Goal: Task Accomplishment & Management: Complete application form

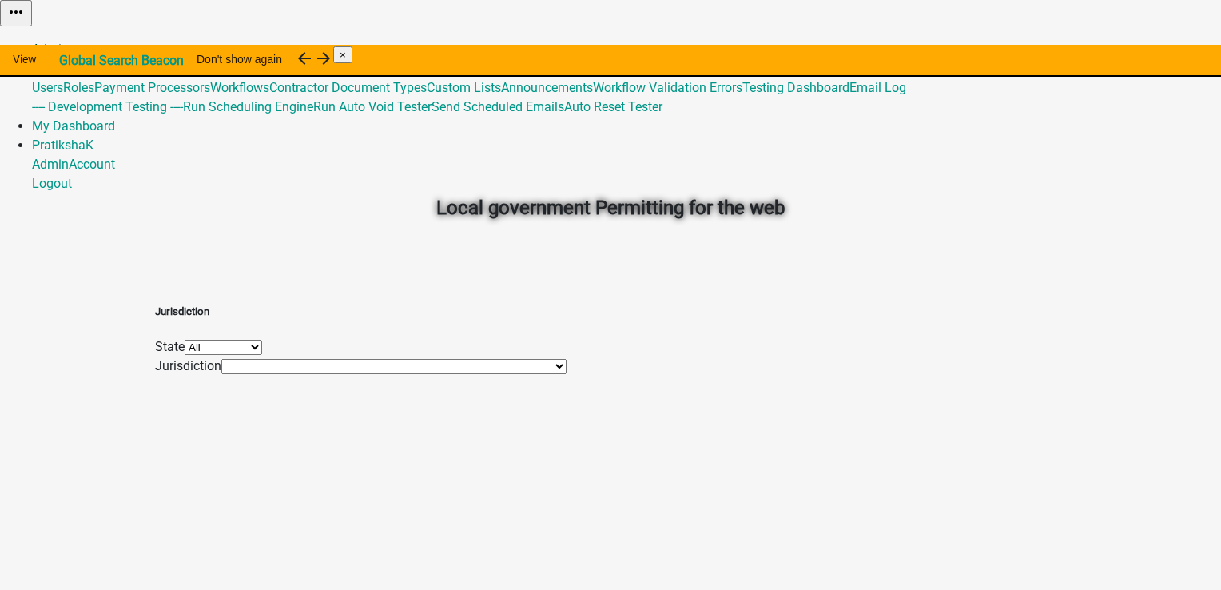
click at [69, 42] on link "Admin" at bounding box center [50, 49] width 37 height 15
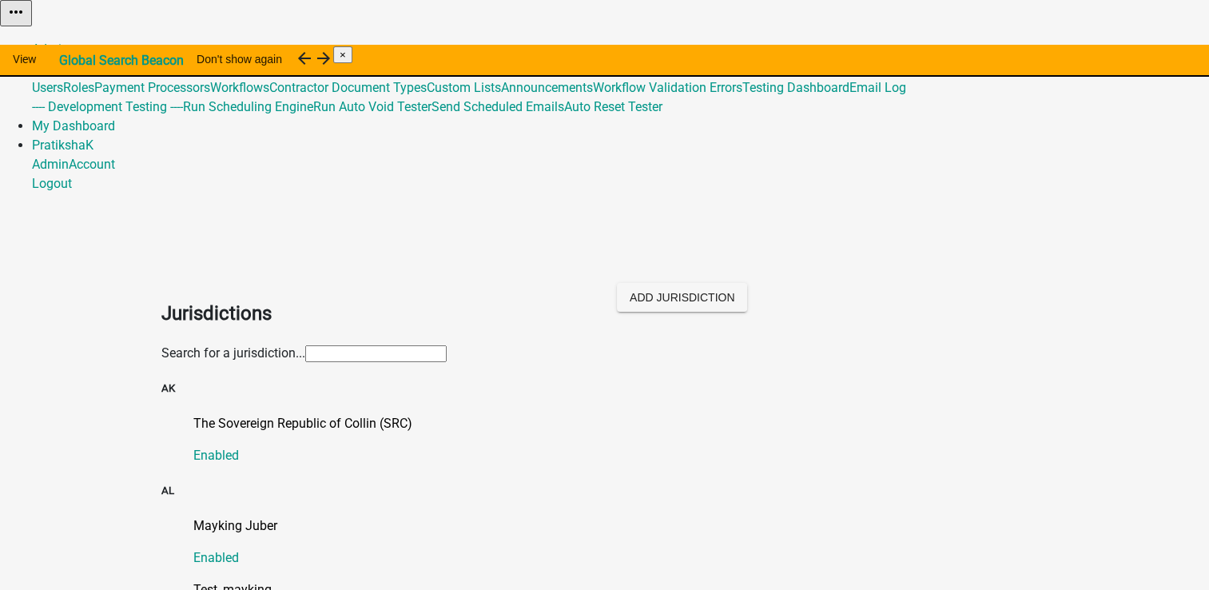
click at [447, 345] on input "text" at bounding box center [375, 353] width 141 height 17
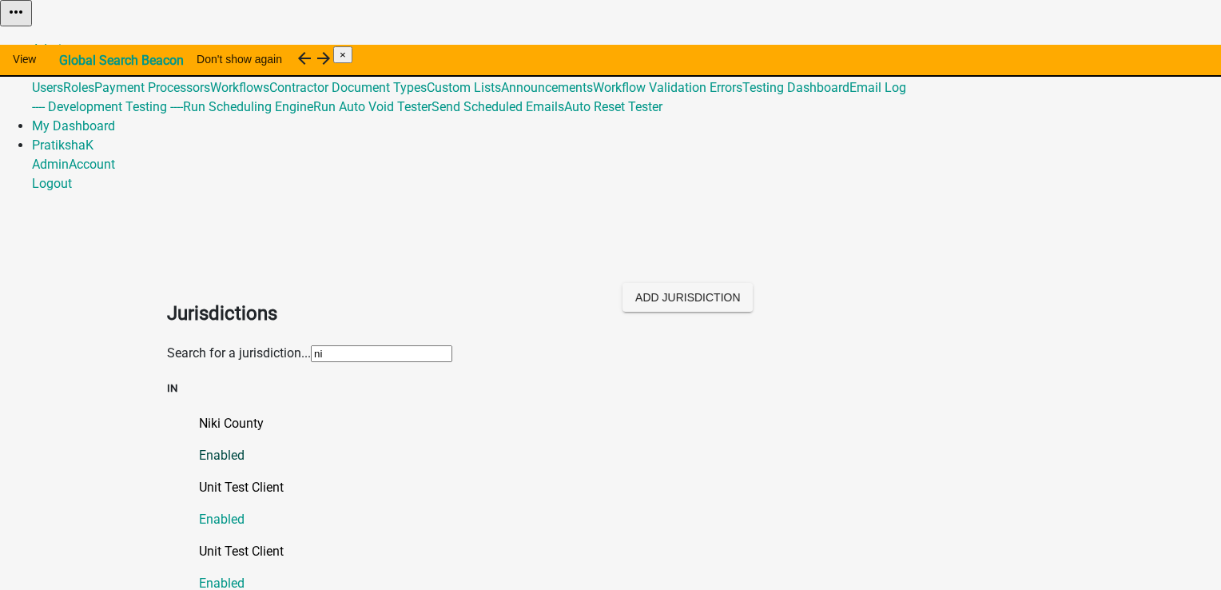
type input "ni"
click at [199, 414] on link "Niki County Enabled" at bounding box center [626, 439] width 855 height 51
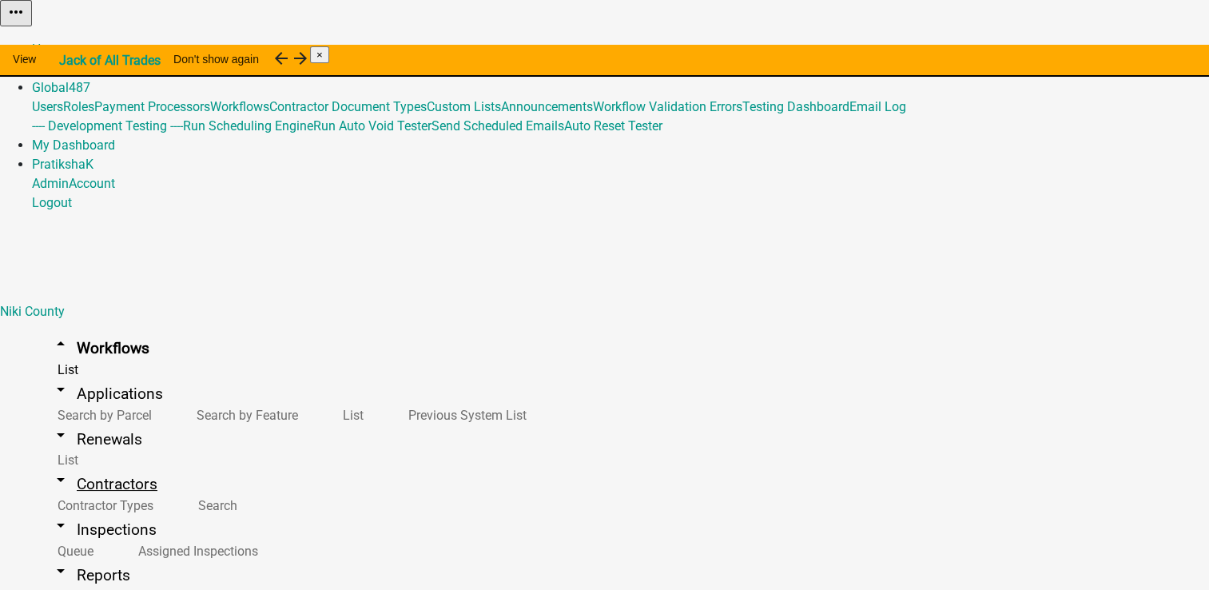
click at [86, 465] on link "arrow_drop_down Contractors" at bounding box center [104, 484] width 145 height 38
click at [66, 42] on link "Home" at bounding box center [49, 49] width 34 height 15
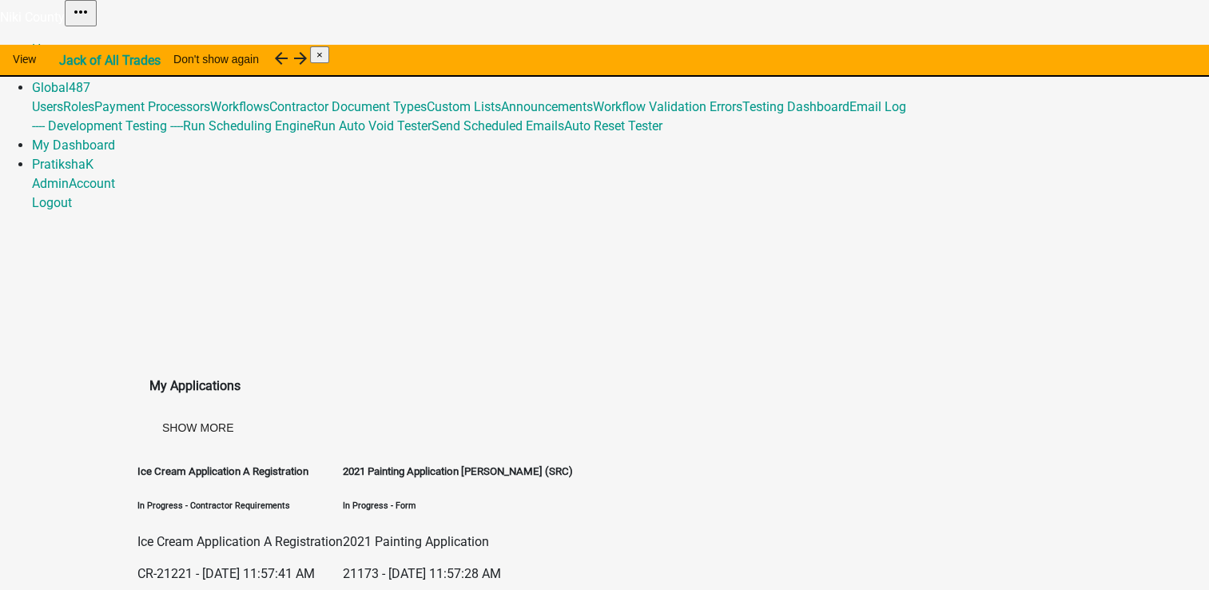
drag, startPoint x: 232, startPoint y: 319, endPoint x: 368, endPoint y: 306, distance: 136.5
click at [343, 464] on div "Ice Cream Application A Registration In Progress - Contractor Requirements Ice …" at bounding box center [239, 546] width 205 height 165
drag, startPoint x: 368, startPoint y: 306, endPoint x: 321, endPoint y: 293, distance: 48.1
click at [321, 532] on p "Ice Cream Application A Registration" at bounding box center [239, 541] width 205 height 19
